Goal: Task Accomplishment & Management: Use online tool/utility

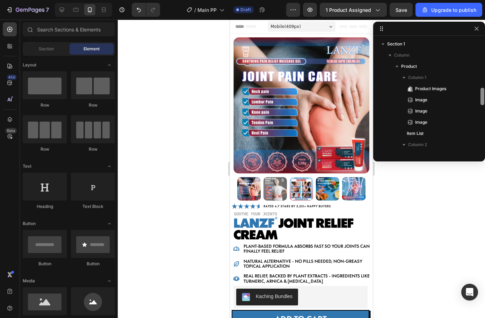
scroll to position [43, 0]
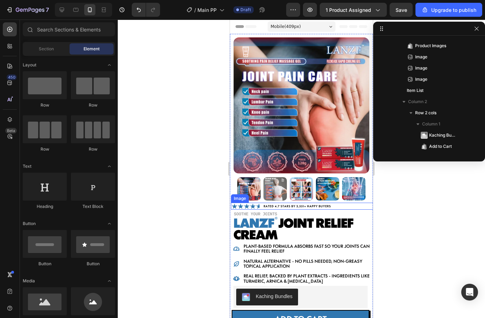
click at [251, 203] on img at bounding box center [302, 206] width 143 height 7
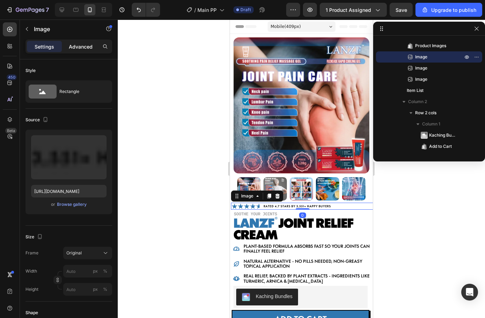
click at [71, 49] on p "Advanced" at bounding box center [81, 46] width 24 height 7
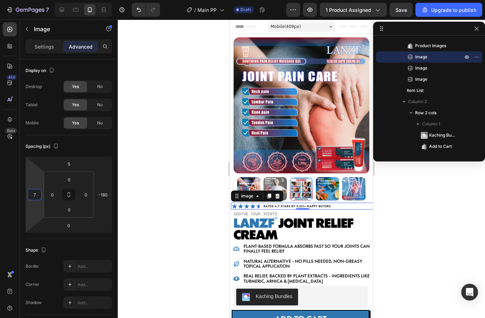
type input "9"
drag, startPoint x: 26, startPoint y: 194, endPoint x: 21, endPoint y: 193, distance: 5.4
click at [21, 0] on html "7 / Main PP Draft Preview 1 product assigned Save Upgrade to publish 450 Beta S…" at bounding box center [242, 0] width 485 height 0
click at [146, 188] on div at bounding box center [302, 169] width 368 height 299
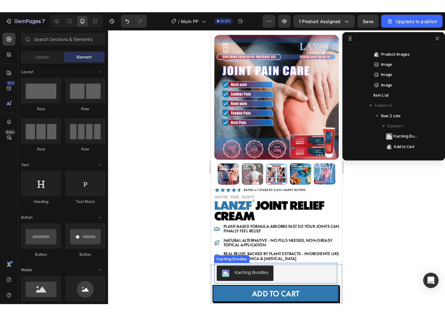
scroll to position [35, 0]
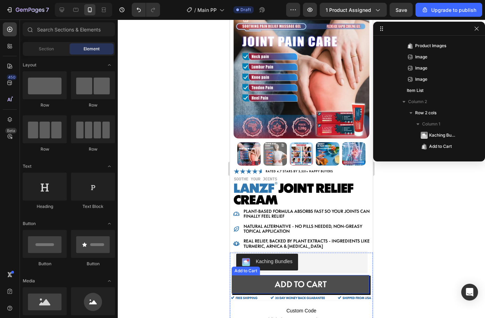
click at [339, 277] on button "ADD TO CART" at bounding box center [301, 284] width 138 height 19
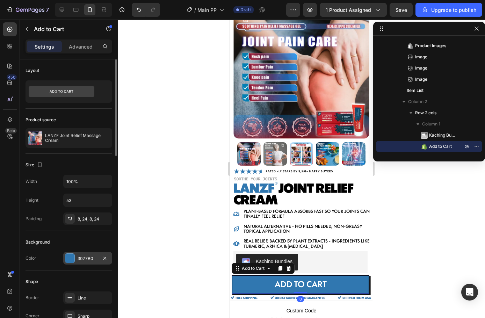
click at [94, 254] on div "3077B0" at bounding box center [87, 258] width 49 height 13
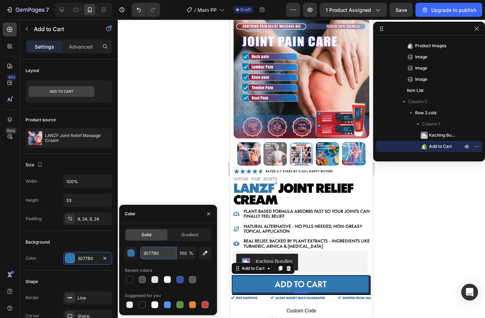
click at [149, 252] on input "3077B0" at bounding box center [158, 253] width 36 height 13
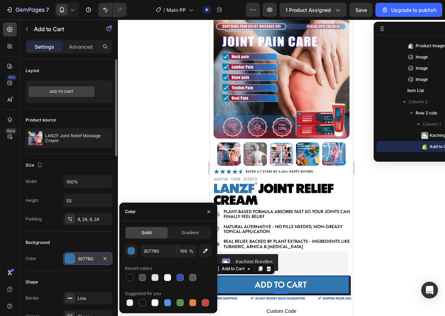
click at [90, 260] on div "3077B0" at bounding box center [88, 259] width 20 height 6
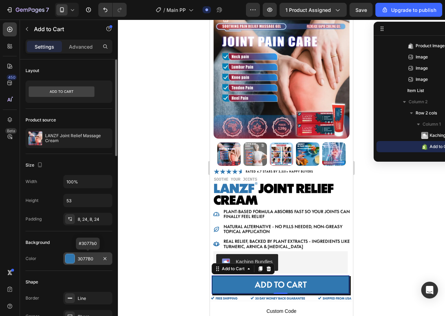
click at [85, 260] on div "3077B0" at bounding box center [88, 259] width 20 height 6
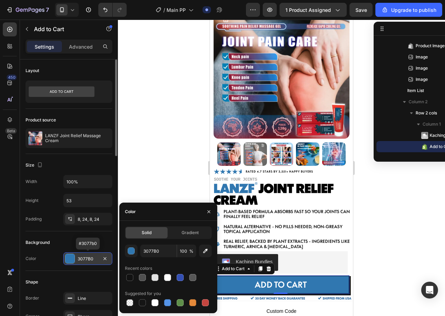
click at [85, 260] on div "3077B0" at bounding box center [88, 259] width 20 height 6
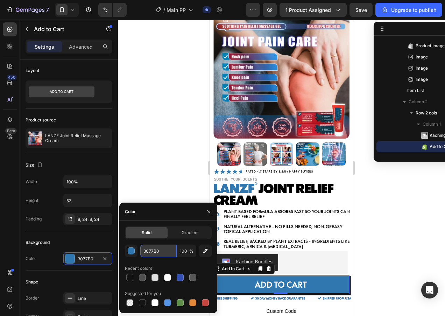
click at [148, 251] on input "3077B0" at bounding box center [158, 250] width 36 height 13
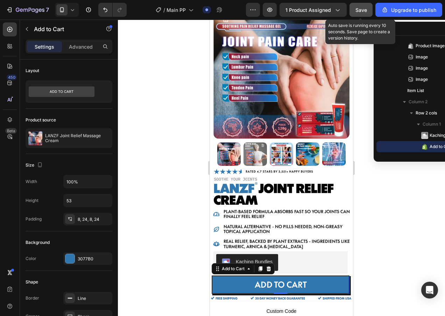
click at [365, 12] on span "Save" at bounding box center [361, 10] width 12 height 6
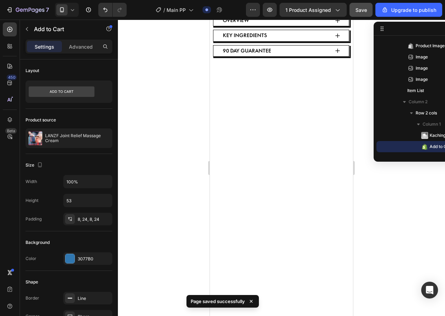
scroll to position [0, 0]
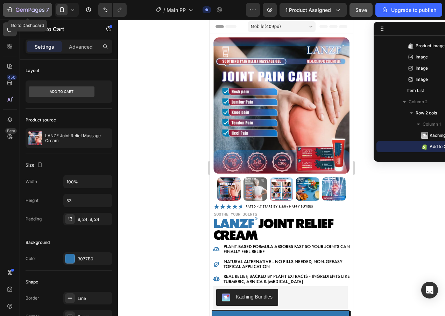
click at [35, 8] on icon "button" at bounding box center [30, 10] width 29 height 6
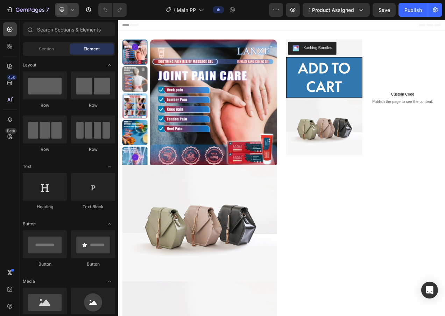
click at [75, 8] on icon at bounding box center [72, 9] width 7 height 7
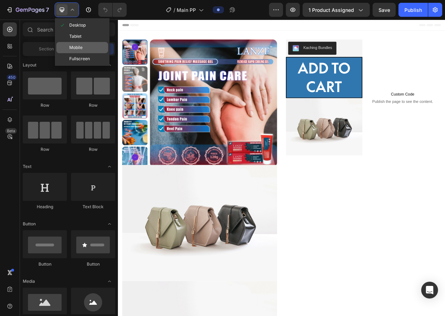
click at [81, 47] on span "Mobile" at bounding box center [75, 47] width 13 height 7
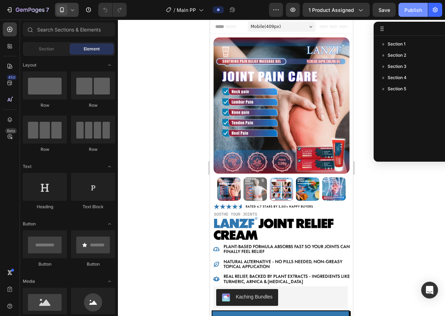
click at [414, 10] on div "Publish" at bounding box center [412, 9] width 17 height 7
click at [359, 15] on button "1 product assigned" at bounding box center [336, 10] width 67 height 14
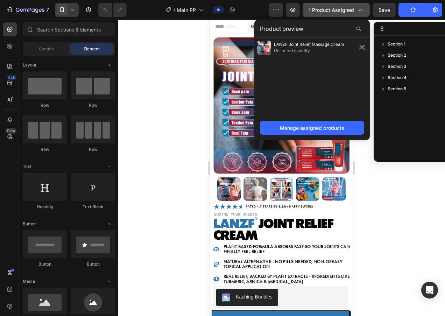
click at [357, 9] on icon "button" at bounding box center [360, 9] width 7 height 7
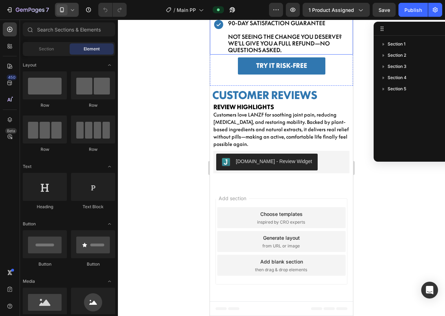
scroll to position [979, 0]
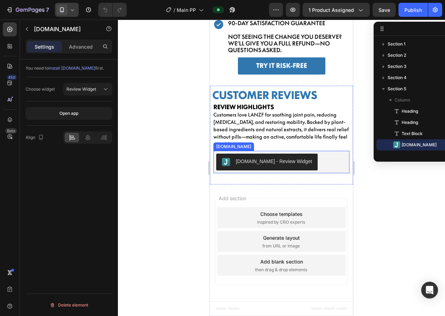
click at [264, 165] on div "[DOMAIN_NAME] - Review Widget" at bounding box center [274, 161] width 76 height 7
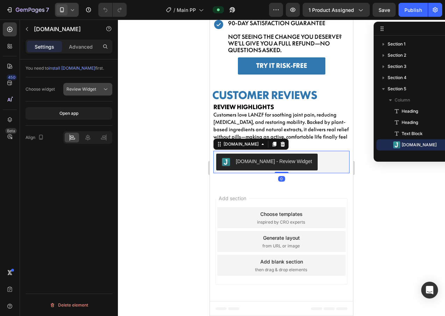
click at [79, 92] on span "Review Widget" at bounding box center [81, 89] width 30 height 6
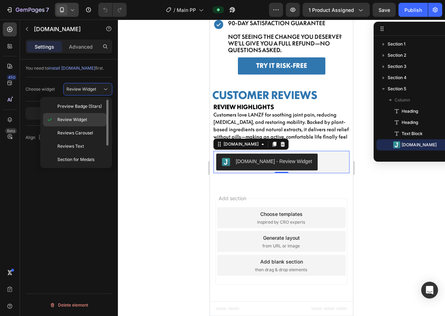
click at [81, 121] on span "Review Widget" at bounding box center [72, 119] width 30 height 6
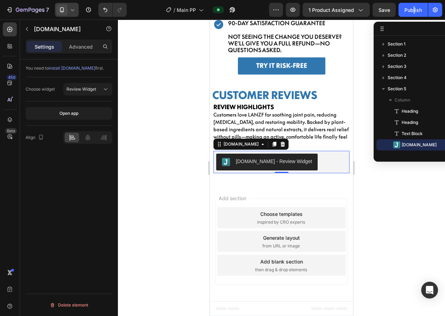
click at [412, 19] on div "7 / Main PP Preview 1 product assigned Save Publish" at bounding box center [222, 10] width 445 height 20
click at [412, 12] on div "Publish" at bounding box center [412, 9] width 17 height 7
click at [377, 187] on div at bounding box center [281, 168] width 327 height 296
